Goal: Use online tool/utility: Use online tool/utility

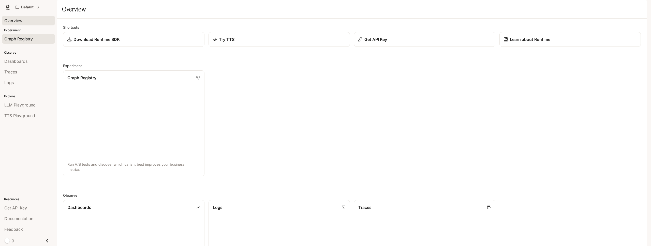
click at [14, 38] on span "Graph Registry" at bounding box center [18, 39] width 28 height 6
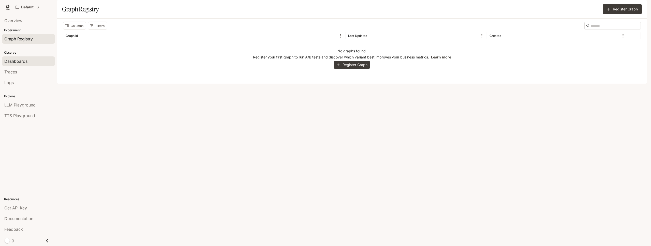
click at [12, 62] on span "Dashboards" at bounding box center [15, 61] width 23 height 6
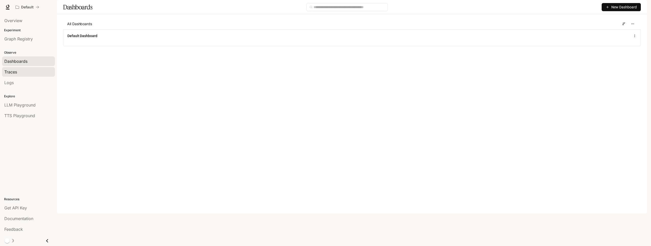
click at [7, 71] on span "Traces" at bounding box center [10, 72] width 13 height 6
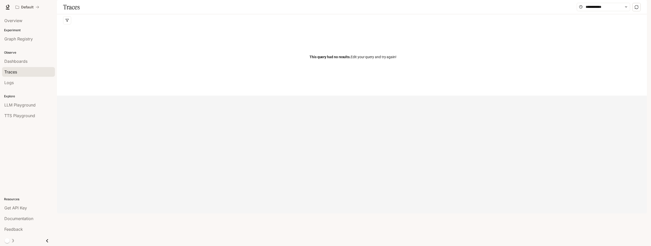
click at [47, 242] on icon "Close drawer" at bounding box center [47, 241] width 7 height 7
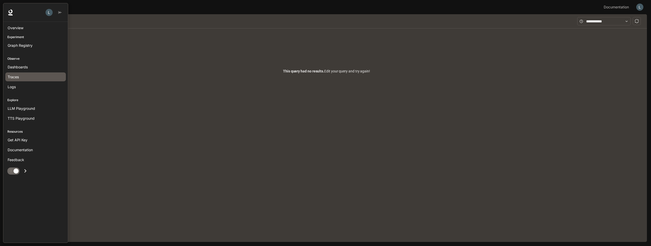
click at [25, 171] on icon "Open drawer" at bounding box center [25, 171] width 7 height 7
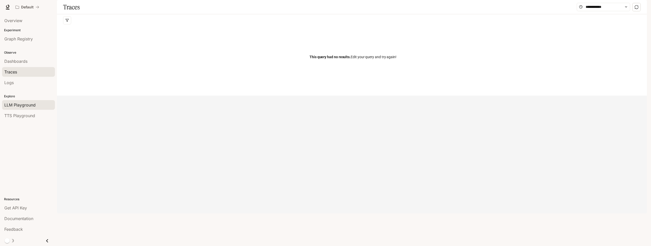
click at [18, 108] on span "LLM Playground" at bounding box center [19, 105] width 31 height 6
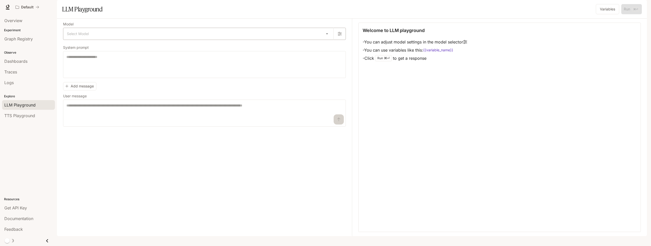
click at [324, 46] on body "Skip to main content Default Documentation Documentation Portal Overview Experi…" at bounding box center [325, 123] width 651 height 246
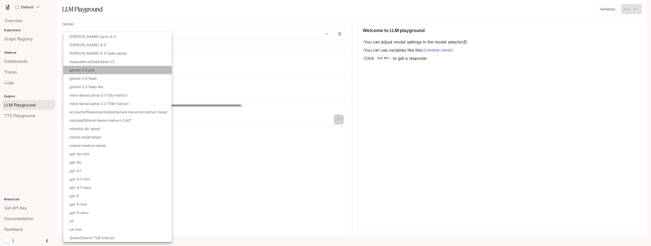
click at [76, 72] on p "gemini-2.5-pro" at bounding box center [81, 69] width 25 height 5
type input "**********"
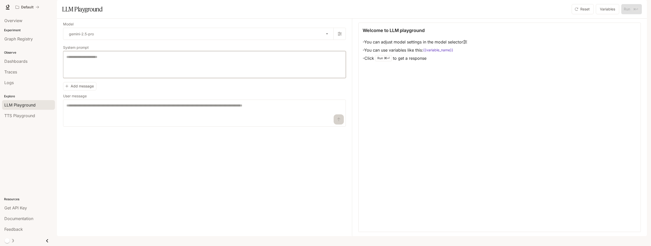
click at [76, 72] on textarea at bounding box center [204, 64] width 276 height 20
type textarea "**********"
drag, startPoint x: 151, startPoint y: 71, endPoint x: 61, endPoint y: 64, distance: 90.3
click at [61, 64] on div "**********" at bounding box center [352, 128] width 590 height 218
click at [386, 60] on p "⌘⏎" at bounding box center [387, 58] width 6 height 3
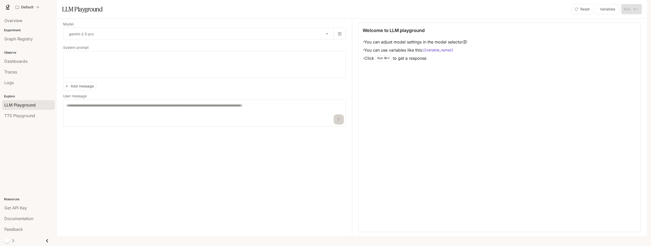
click at [385, 61] on div "Run ⌘⏎" at bounding box center [383, 58] width 17 height 6
click at [381, 61] on div "Run ⌘⏎" at bounding box center [383, 58] width 17 height 6
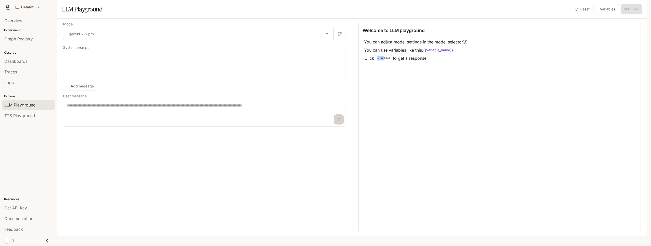
click at [381, 61] on div "Run ⌘⏎" at bounding box center [383, 58] width 17 height 6
click at [612, 14] on button "Variables" at bounding box center [607, 9] width 23 height 10
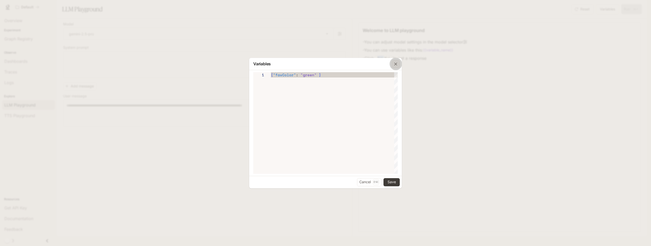
click at [393, 66] on icon "button" at bounding box center [395, 64] width 5 height 5
